Goal: Task Accomplishment & Management: Manage account settings

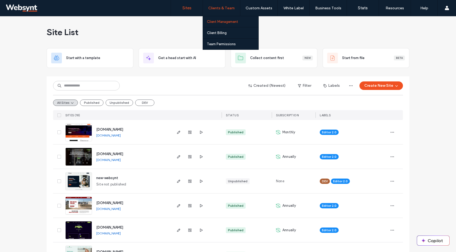
click at [228, 22] on label "Client Management" at bounding box center [222, 22] width 31 height 4
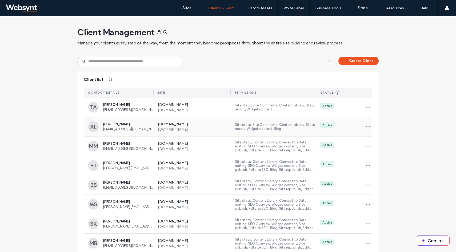
click at [119, 127] on span "[EMAIL_ADDRESS][DOMAIN_NAME]" at bounding box center [128, 129] width 51 height 4
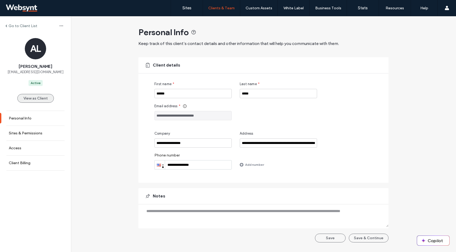
click at [32, 100] on button "View as Client" at bounding box center [35, 98] width 37 height 9
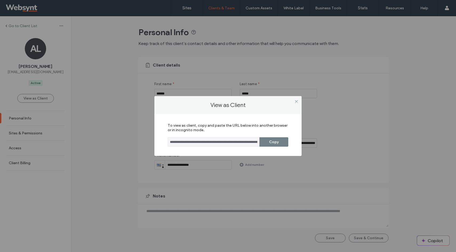
click at [275, 143] on button "Copy" at bounding box center [273, 141] width 29 height 9
